Goal: Check status: Check status

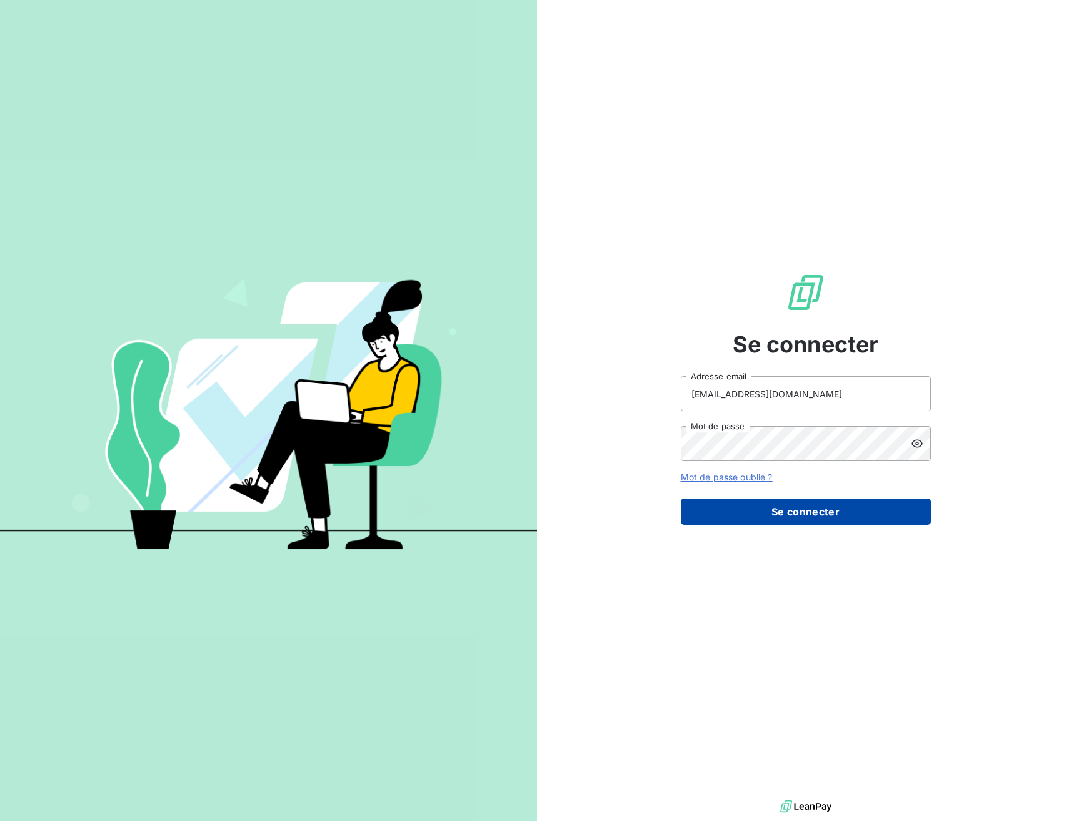
click at [851, 516] on button "Se connecter" at bounding box center [806, 512] width 250 height 26
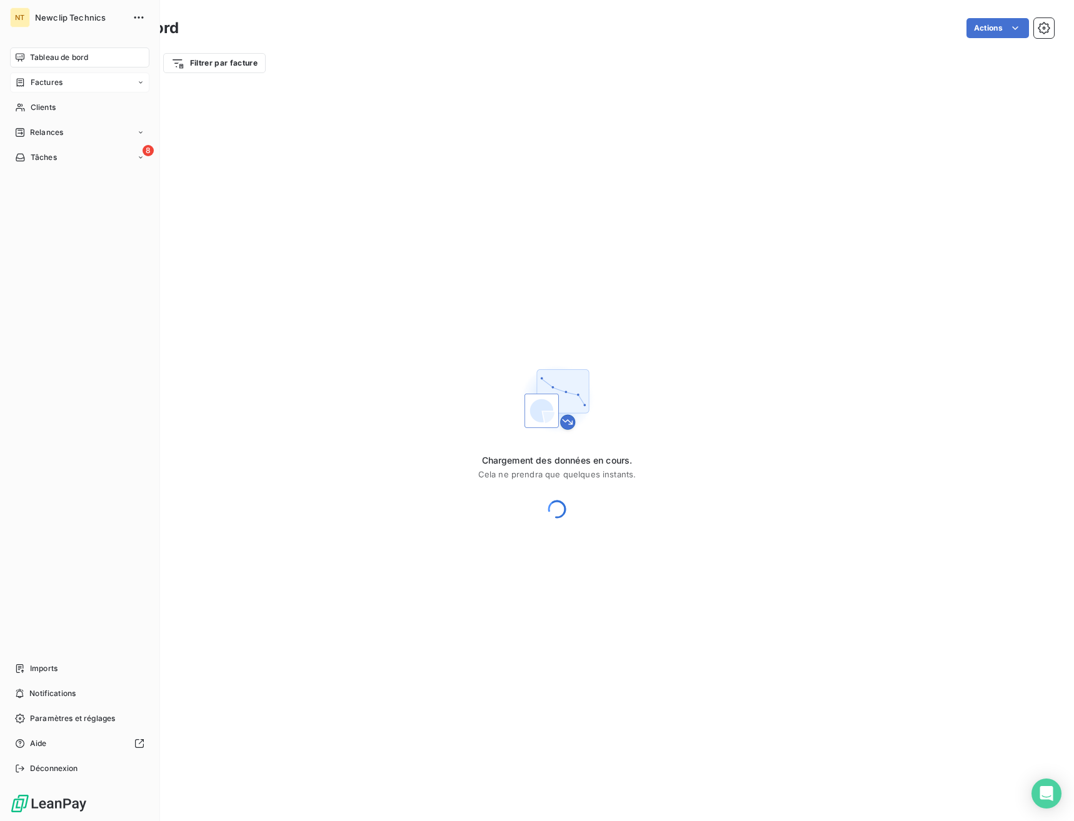
click at [14, 83] on div "Factures" at bounding box center [79, 83] width 139 height 20
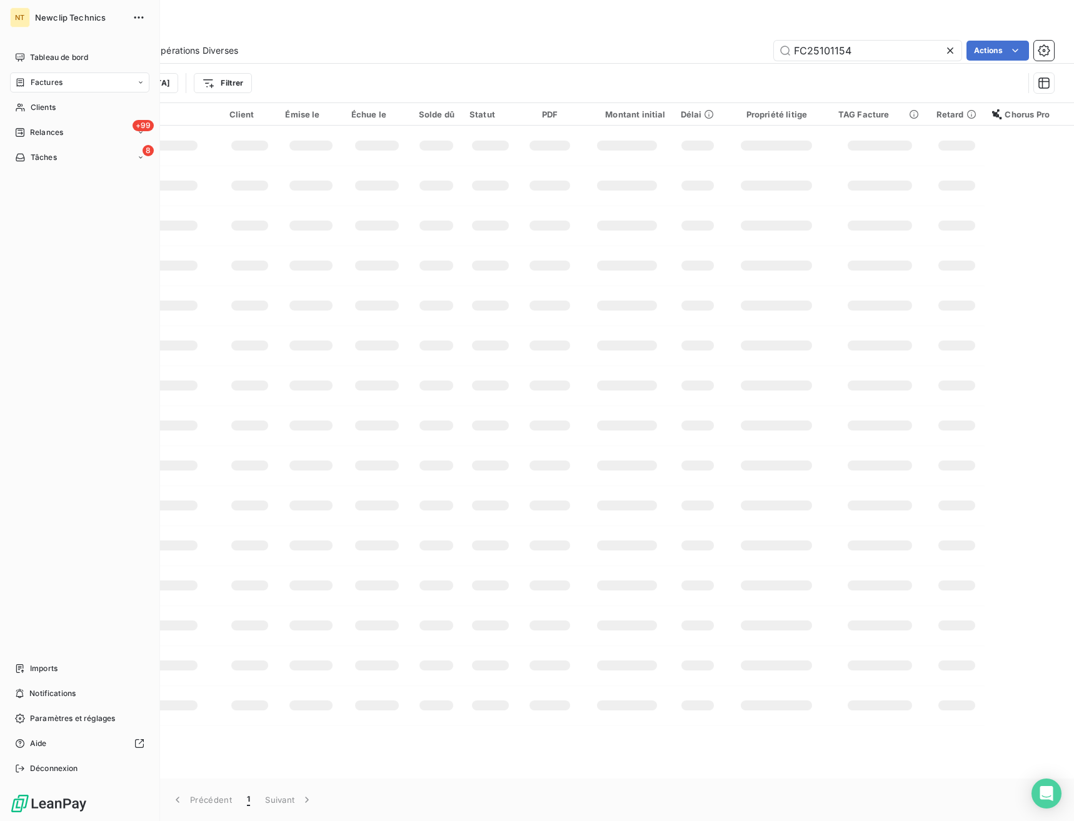
click at [62, 84] on span "Factures" at bounding box center [47, 82] width 32 height 11
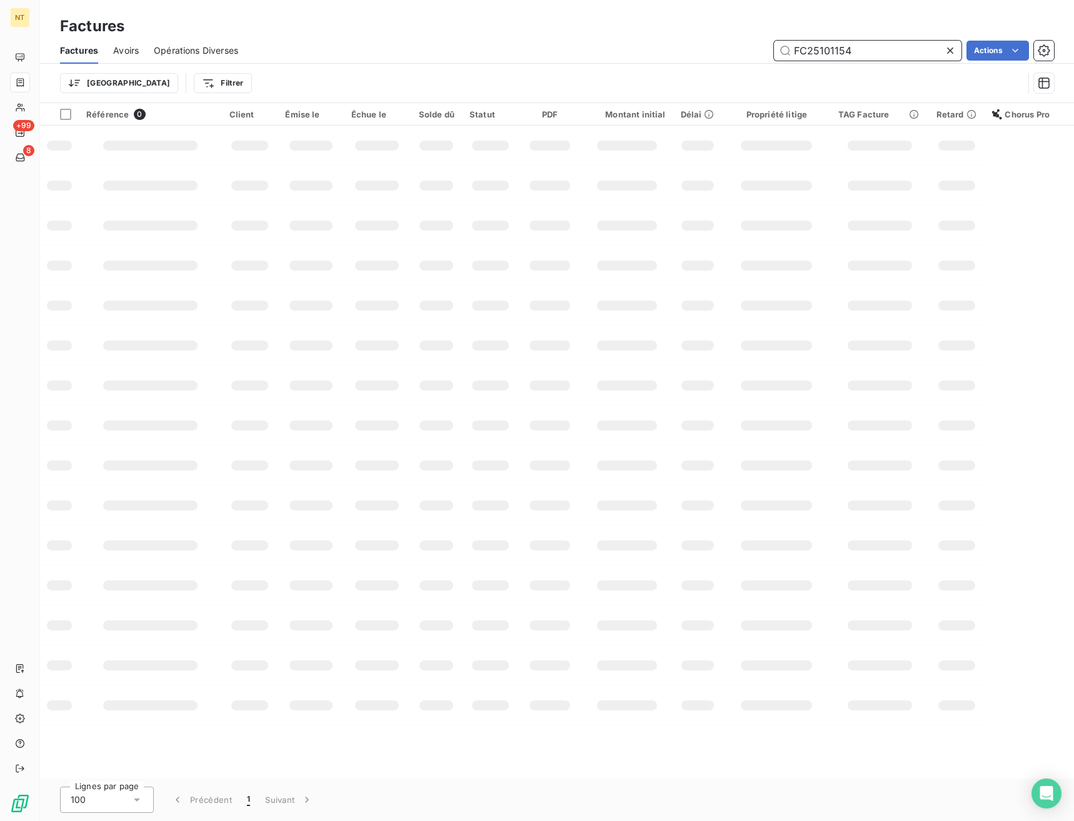
drag, startPoint x: 857, startPoint y: 41, endPoint x: 691, endPoint y: 50, distance: 166.5
click at [774, 50] on input "FC25101154" at bounding box center [868, 51] width 188 height 20
paste input "080789"
type input "FC25080789"
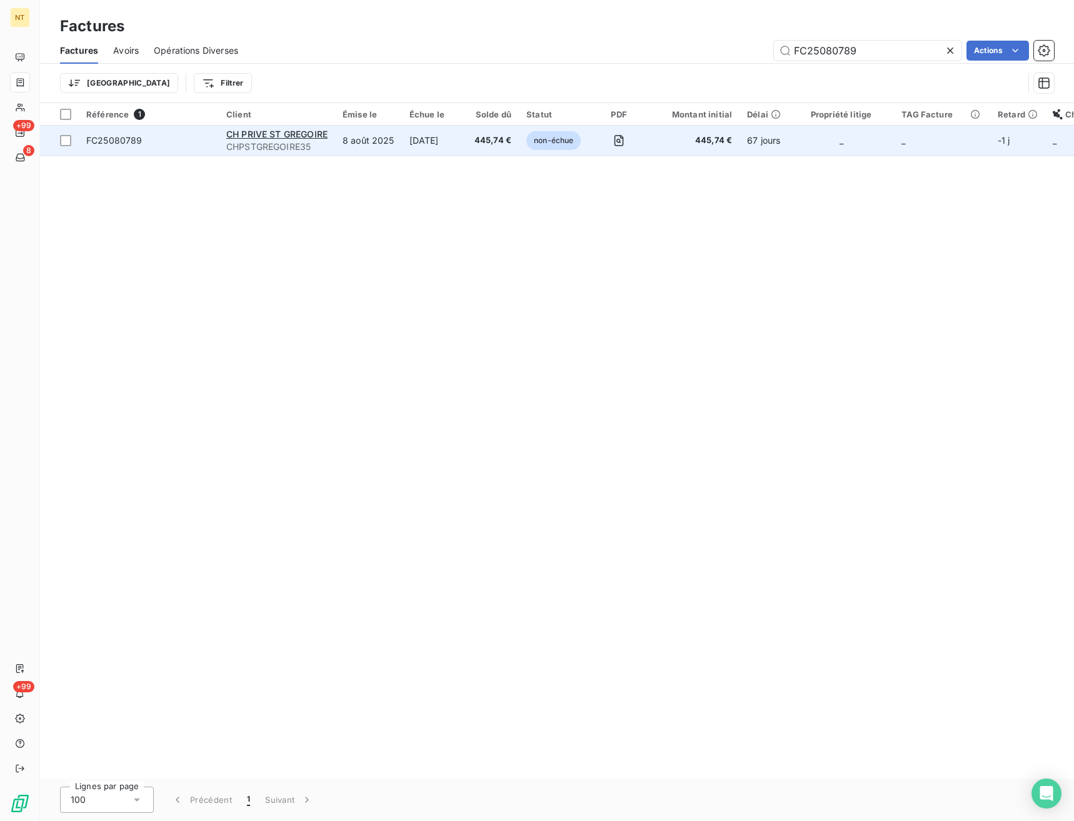
click at [106, 142] on span "FC25080789" at bounding box center [114, 140] width 56 height 11
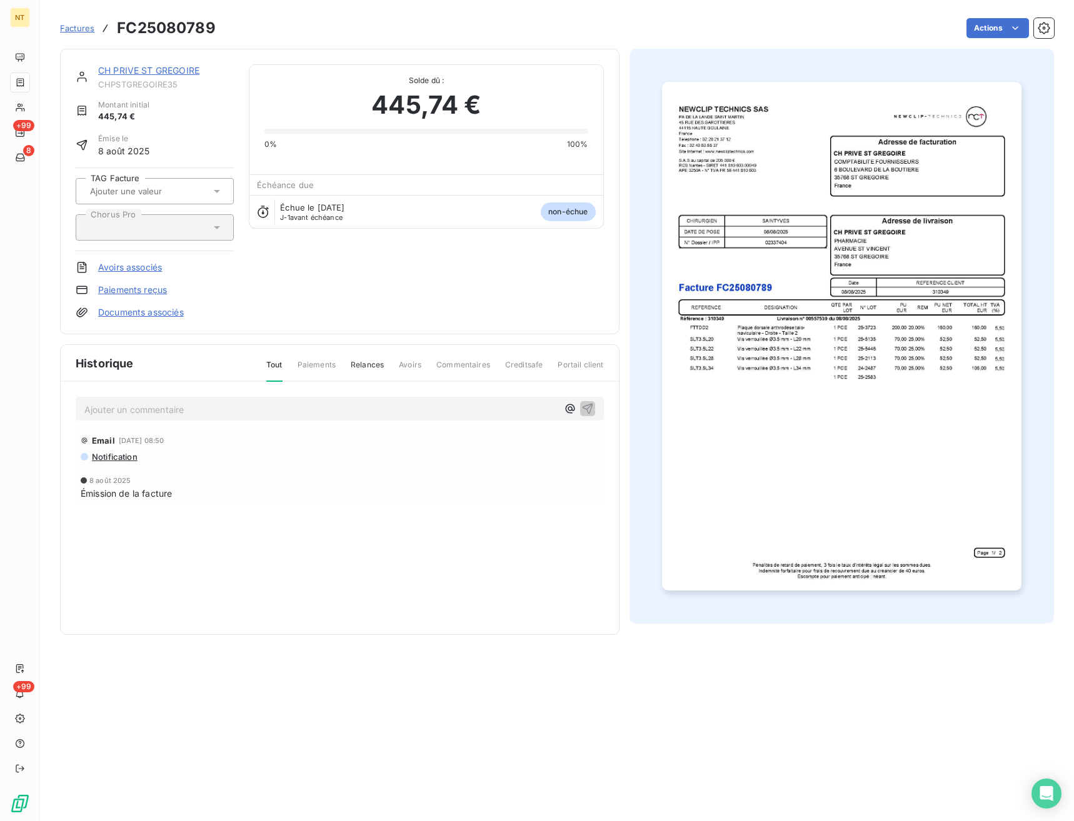
click at [211, 420] on div "Ajouter un commentaire ﻿" at bounding box center [340, 409] width 528 height 24
click at [214, 411] on p "Ajouter un commentaire ﻿" at bounding box center [320, 410] width 473 height 16
click at [344, 401] on div "Ajouter un commentaire ﻿" at bounding box center [320, 409] width 473 height 17
click at [344, 404] on p "Ajouter un commentaire ﻿" at bounding box center [320, 410] width 473 height 16
click at [178, 24] on h3 "FC25080789" at bounding box center [166, 28] width 99 height 23
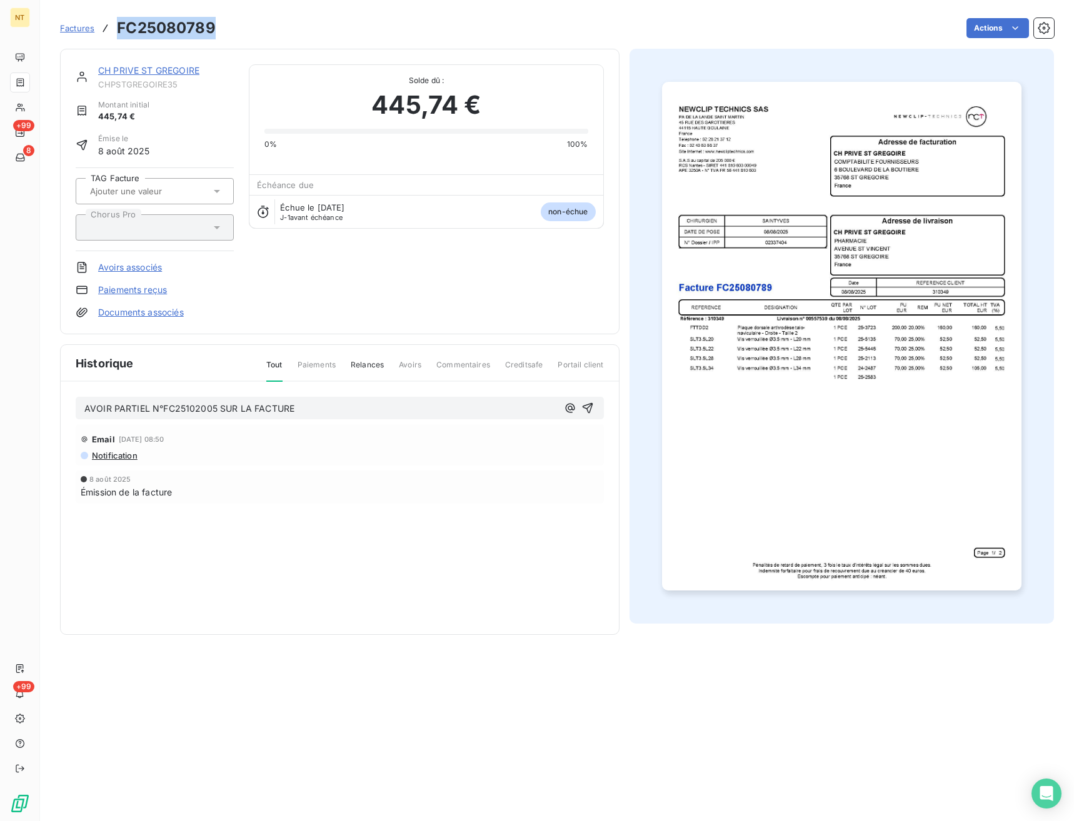
click at [178, 24] on h3 "FC25080789" at bounding box center [166, 28] width 99 height 23
copy h3 "FC25080789"
click at [320, 399] on div "AVOIR PARTIEL N°FC25102005 SUR LA FACTURE" at bounding box center [340, 408] width 528 height 23
click at [316, 413] on p "AVOIR PARTIEL N°FC25102005 SUR LA FACTURE" at bounding box center [320, 409] width 473 height 14
